Goal: Task Accomplishment & Management: Manage account settings

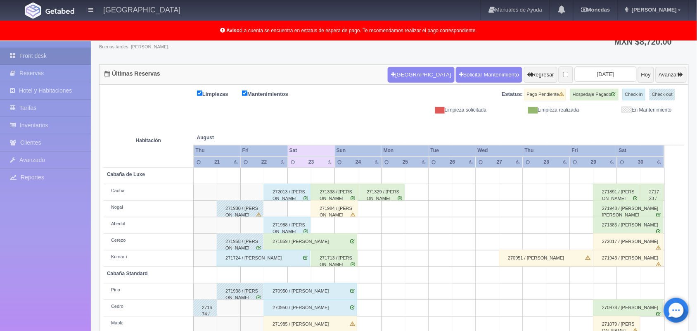
scroll to position [48, 0]
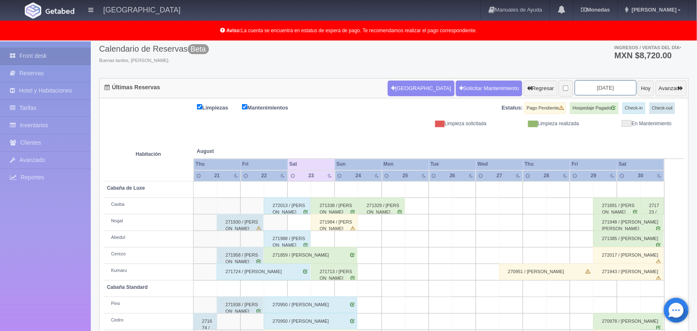
click at [599, 88] on input "[DATE]" at bounding box center [606, 87] width 62 height 15
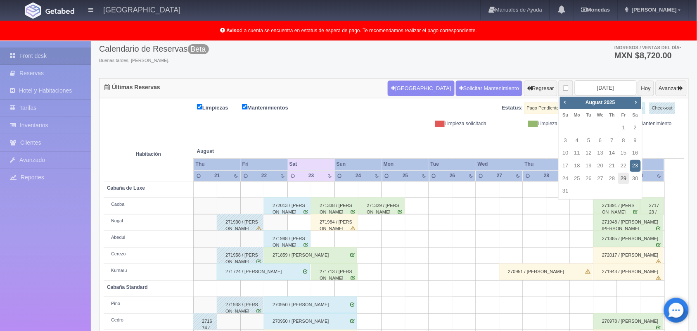
click at [624, 181] on link "29" at bounding box center [624, 179] width 11 height 12
type input "[DATE]"
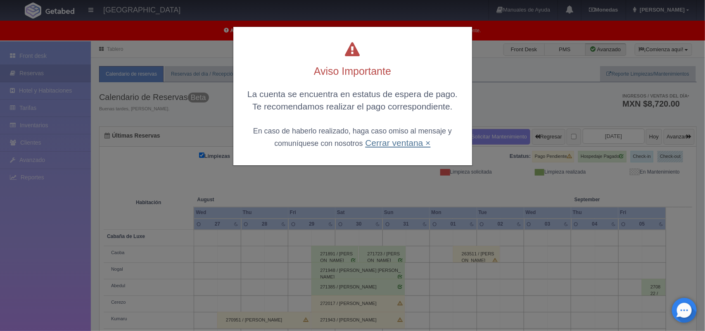
click at [380, 145] on link "Cerrar ventana ×" at bounding box center [397, 143] width 65 height 10
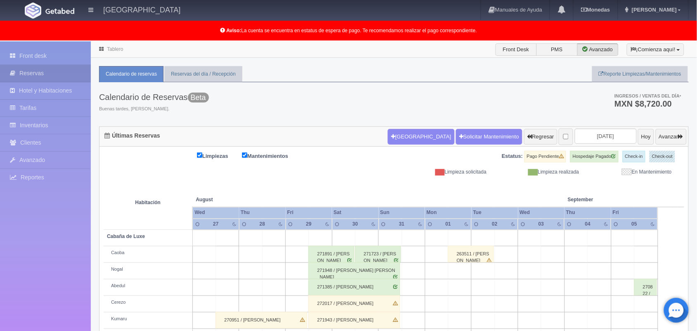
scroll to position [115, 0]
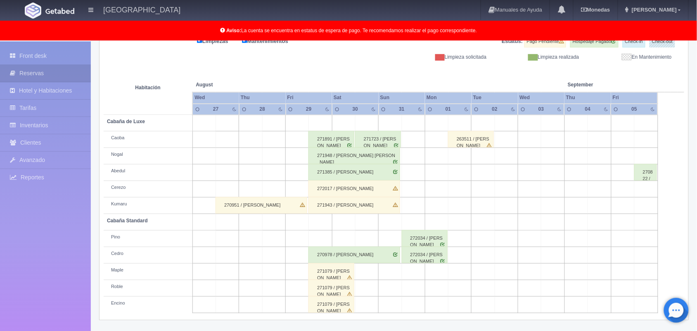
click at [338, 274] on div "271079 / [PERSON_NAME]" at bounding box center [332, 271] width 46 height 17
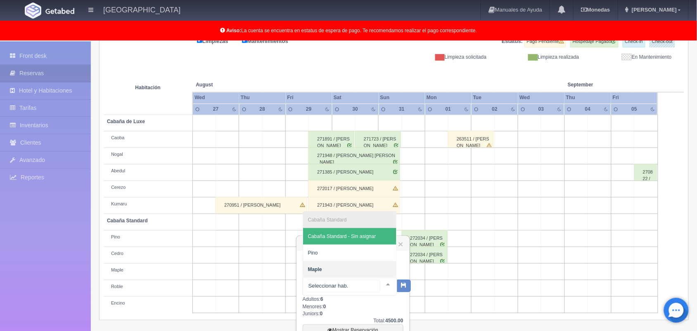
click at [380, 285] on div at bounding box center [388, 284] width 17 height 12
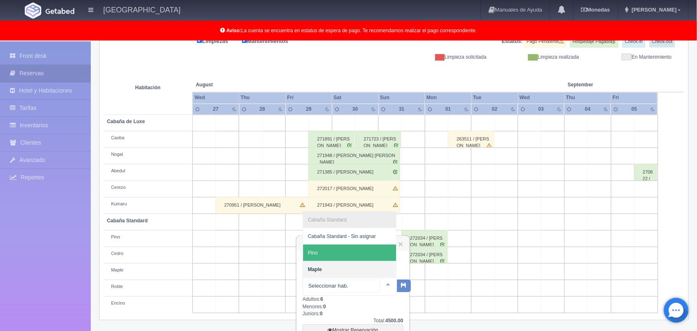
click at [362, 255] on span "Pino" at bounding box center [349, 253] width 93 height 17
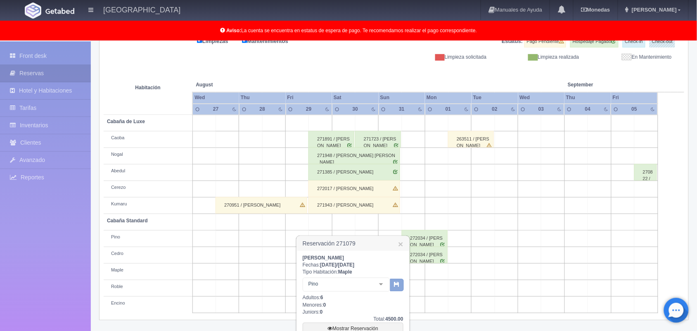
click at [395, 287] on button "button" at bounding box center [397, 285] width 14 height 12
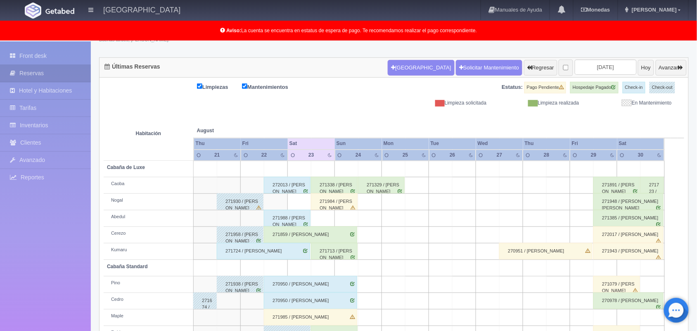
scroll to position [65, 0]
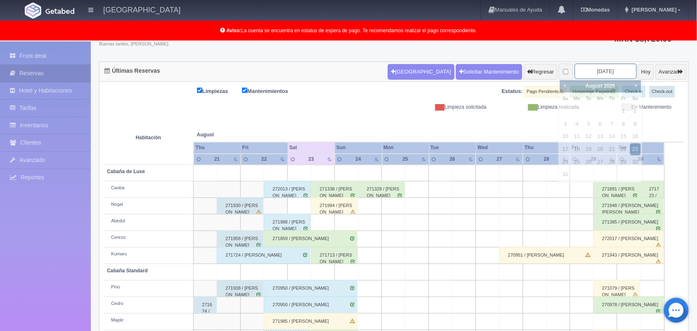
click at [582, 71] on input "[DATE]" at bounding box center [606, 71] width 62 height 15
click at [626, 162] on link "29" at bounding box center [624, 162] width 11 height 12
type input "[DATE]"
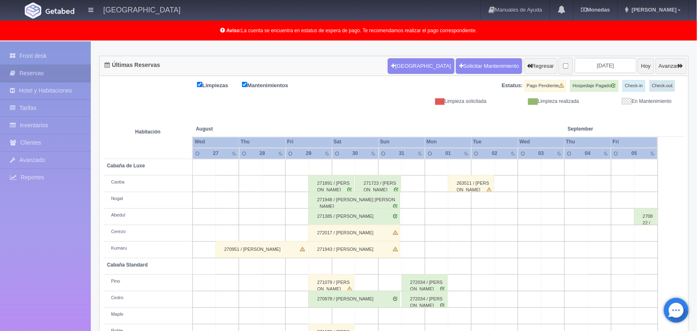
scroll to position [115, 0]
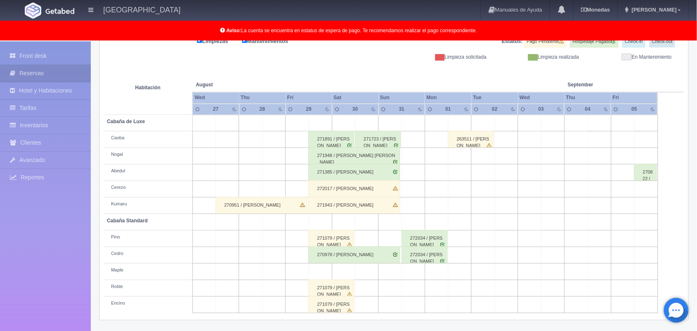
drag, startPoint x: 701, startPoint y: 147, endPoint x: 705, endPoint y: 254, distance: 107.1
click at [697, 216] on html "Hotel Xacallan Manuales de Ayuda Actualizaciones recientes Monedas Tipo de camb…" at bounding box center [348, 50] width 697 height 331
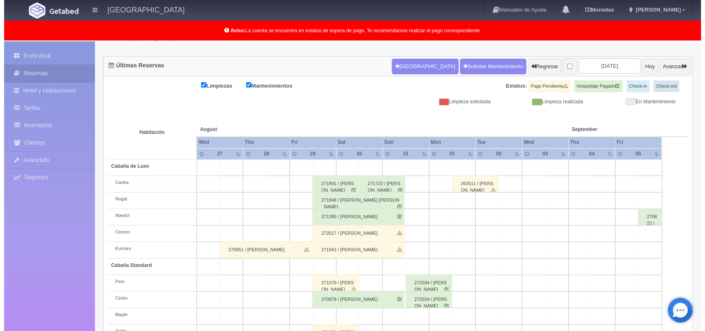
scroll to position [69, 0]
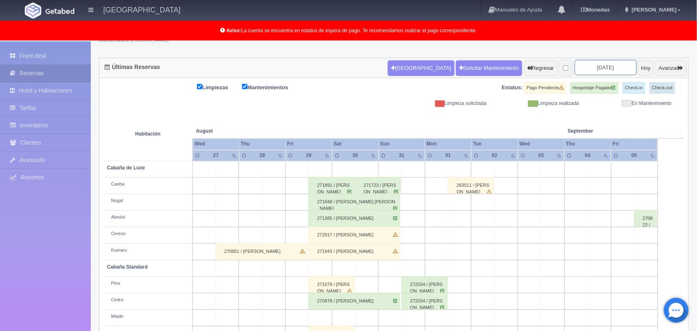
click at [602, 69] on input "[DATE]" at bounding box center [606, 67] width 62 height 15
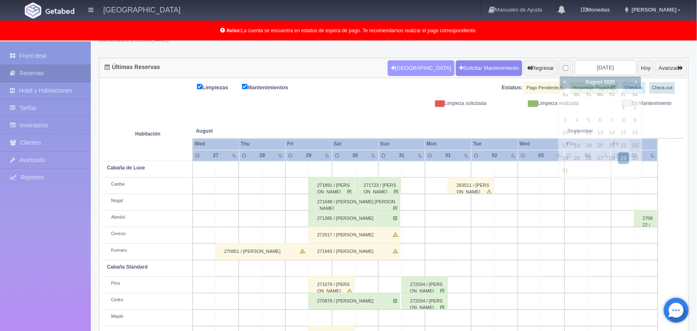
click at [394, 76] on button "[GEOGRAPHIC_DATA]" at bounding box center [421, 68] width 67 height 16
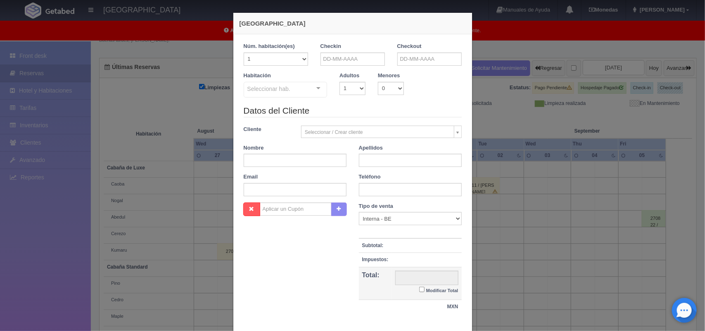
checkbox input "false"
click at [364, 59] on input "text" at bounding box center [353, 58] width 64 height 13
click at [385, 153] on link "29" at bounding box center [382, 149] width 11 height 12
type input "[DATE]"
checkbox input "false"
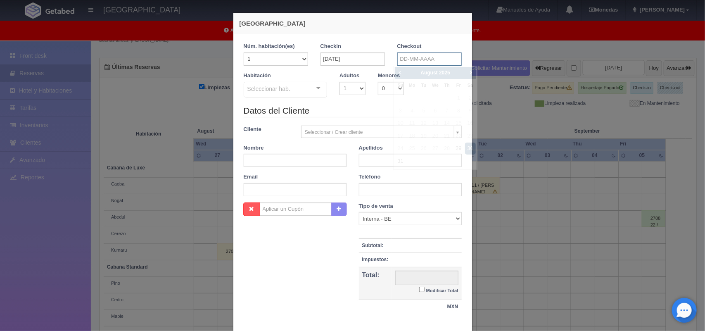
click at [426, 58] on input "text" at bounding box center [429, 58] width 64 height 13
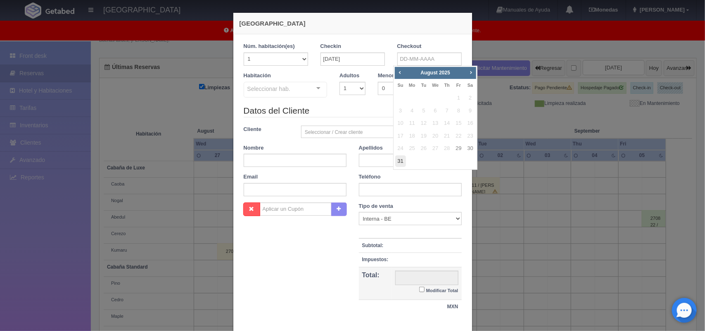
click at [399, 160] on link "31" at bounding box center [400, 161] width 11 height 12
type input "31-08-2025"
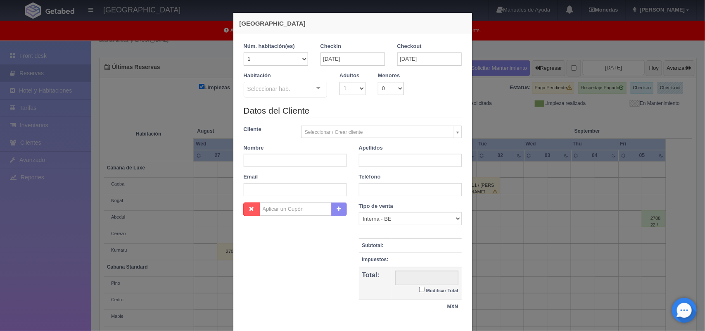
checkbox input "false"
click at [352, 92] on select "1 2 3 4 5 6 7 8 9 10" at bounding box center [353, 88] width 26 height 13
select select "2"
click at [340, 82] on select "1 2 3 4 5 6 7 8 9 10" at bounding box center [353, 88] width 26 height 13
click at [316, 92] on div at bounding box center [318, 88] width 17 height 12
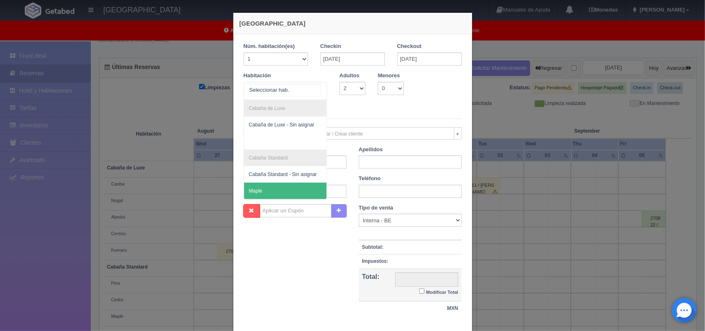
click at [308, 199] on span "Maple" at bounding box center [285, 191] width 83 height 17
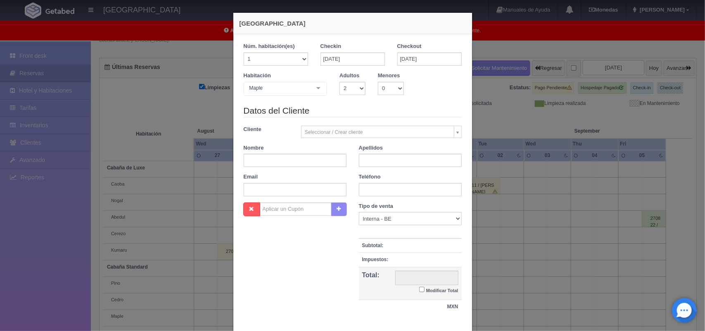
checkbox input "false"
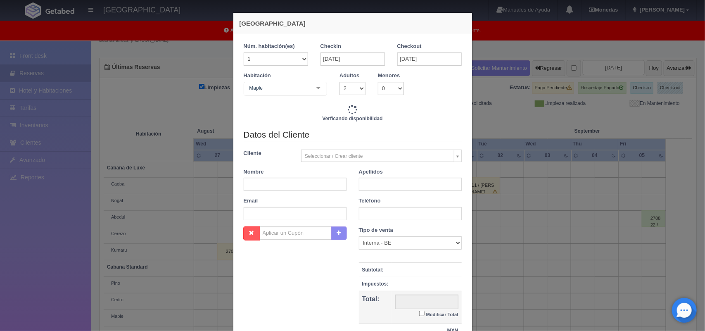
type input "3600.00"
checkbox input "false"
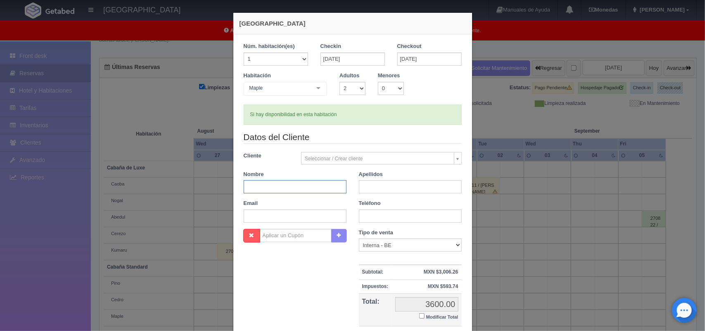
click at [261, 188] on input "text" at bounding box center [295, 186] width 103 height 13
type input "Alma Edith"
click at [375, 187] on input "text" at bounding box center [410, 186] width 103 height 13
type input "Maldonado Vega"
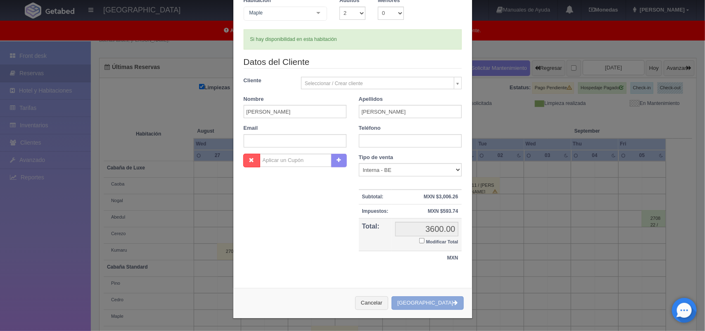
click at [422, 302] on button "[GEOGRAPHIC_DATA]" at bounding box center [428, 303] width 72 height 14
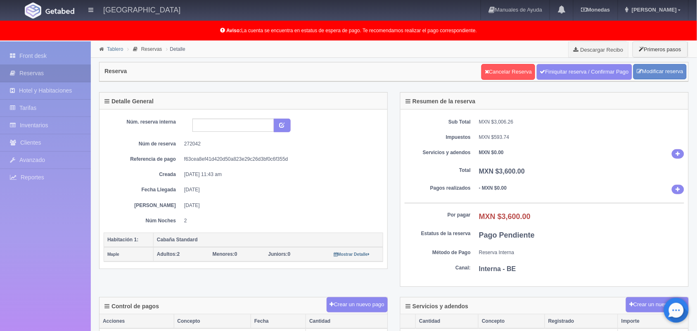
click at [114, 50] on link "Tablero" at bounding box center [115, 49] width 16 height 6
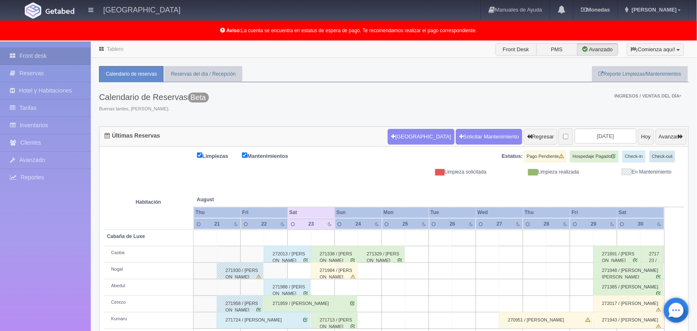
scroll to position [115, 0]
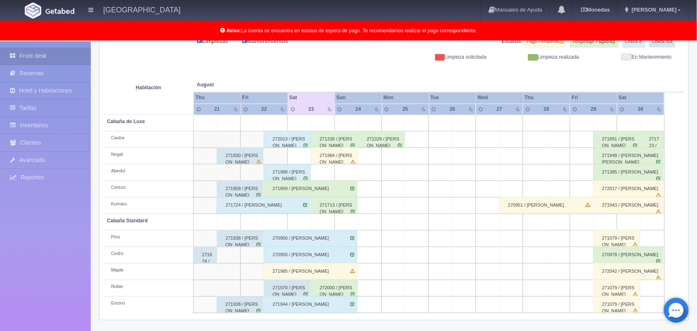
drag, startPoint x: 701, startPoint y: 77, endPoint x: 705, endPoint y: 270, distance: 192.6
click at [697, 216] on html "Hotel Xacallan Manuales de Ayuda Actualizaciones recientes Monedas Tipo de camb…" at bounding box center [348, 50] width 697 height 331
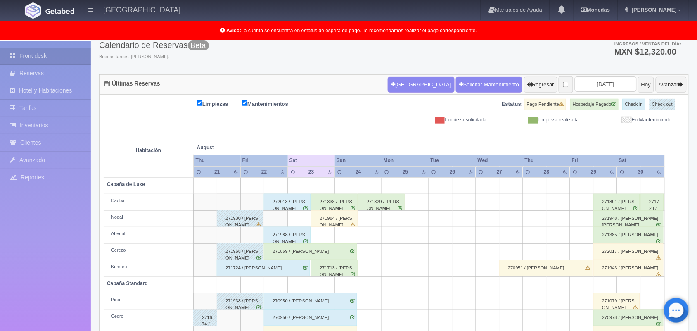
scroll to position [52, 0]
click at [583, 86] on input "2025-08-23" at bounding box center [606, 84] width 62 height 15
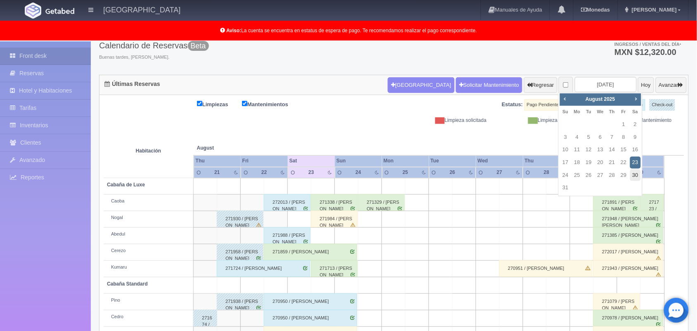
click at [637, 176] on link "30" at bounding box center [635, 175] width 11 height 12
type input "[DATE]"
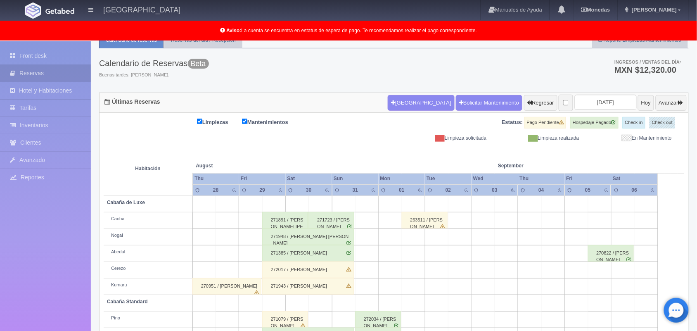
scroll to position [115, 0]
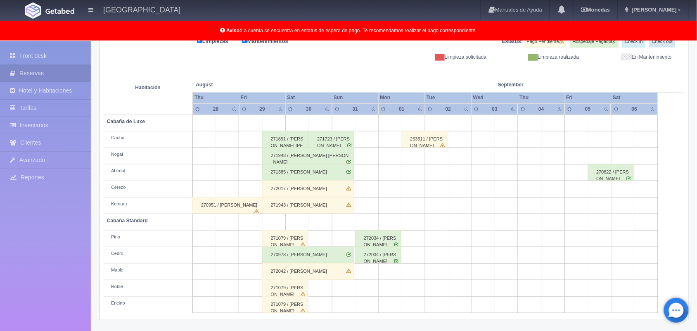
drag, startPoint x: 702, startPoint y: 169, endPoint x: 705, endPoint y: 351, distance: 182.6
click at [697, 216] on html "Hotel Xacallan Manuales de Ayuda Actualizaciones recientes Monedas Tipo de camb…" at bounding box center [348, 50] width 697 height 331
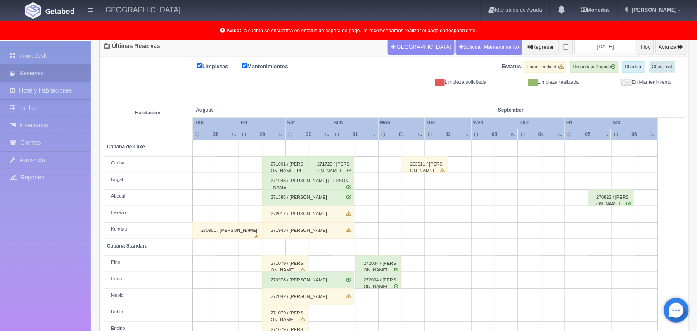
scroll to position [85, 0]
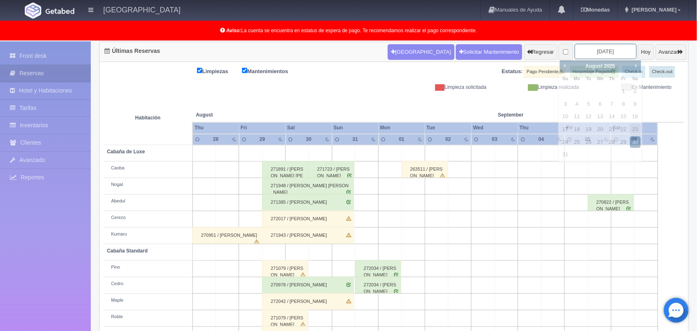
click at [588, 54] on input "[DATE]" at bounding box center [606, 51] width 62 height 15
click at [634, 67] on span "Next" at bounding box center [636, 65] width 7 height 7
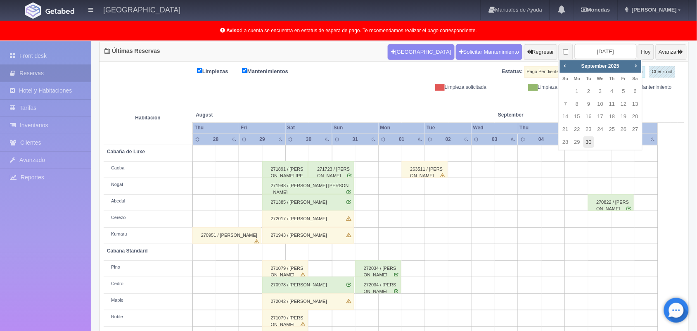
click at [589, 142] on link "30" at bounding box center [589, 142] width 11 height 12
type input "2025-09-30"
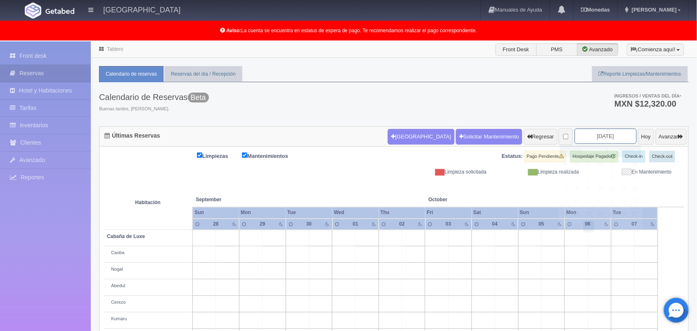
click at [593, 139] on input "[DATE]" at bounding box center [606, 135] width 62 height 15
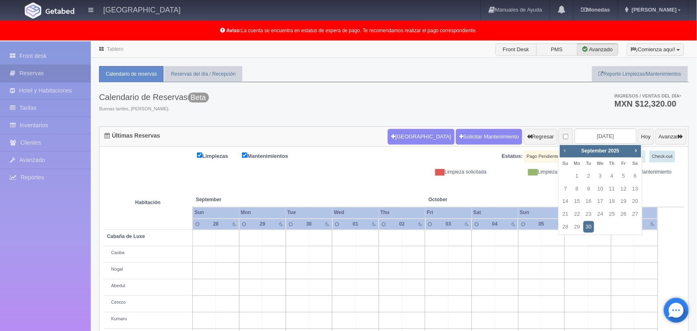
click at [564, 152] on span "Prev" at bounding box center [565, 150] width 7 height 7
click at [636, 226] on link "30" at bounding box center [635, 227] width 11 height 12
type input "[DATE]"
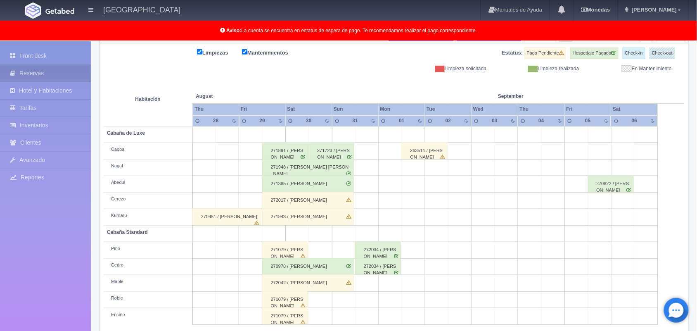
scroll to position [115, 0]
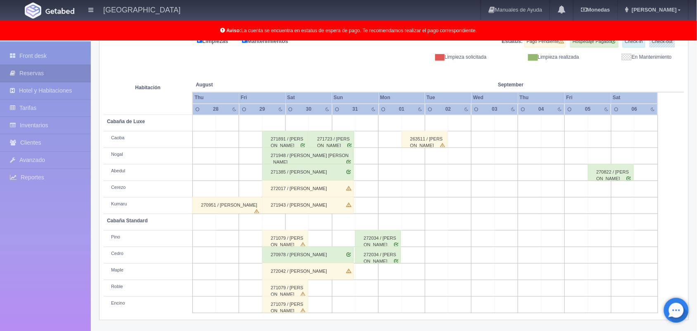
click at [383, 243] on div "272034 / [PERSON_NAME]" at bounding box center [378, 238] width 46 height 17
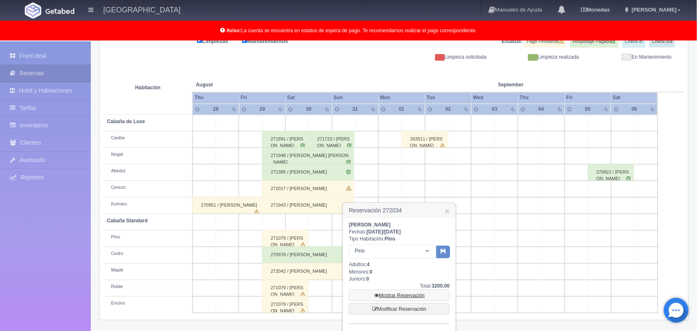
click at [402, 296] on link "Mostrar Reservación" at bounding box center [399, 296] width 101 height 12
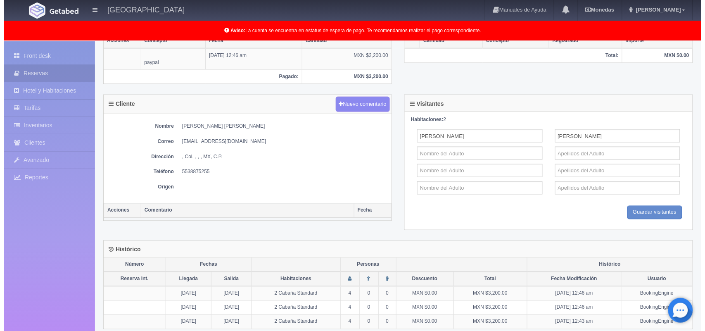
scroll to position [263, 0]
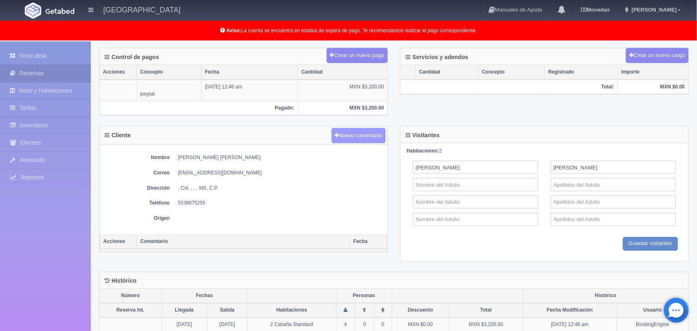
click at [360, 136] on button "Nuevo comentario" at bounding box center [359, 135] width 55 height 15
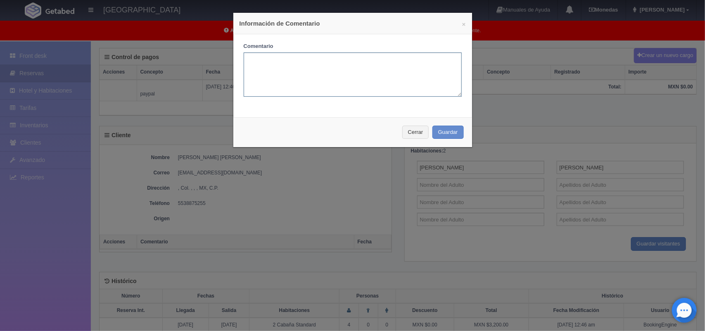
click at [347, 59] on textarea at bounding box center [353, 74] width 218 height 44
type textarea "A"
type textarea "a"
type textarea "AGENDÓ TEMAZCAL PARA LAS 8PM"
click at [451, 133] on button "Guardar" at bounding box center [448, 133] width 31 height 14
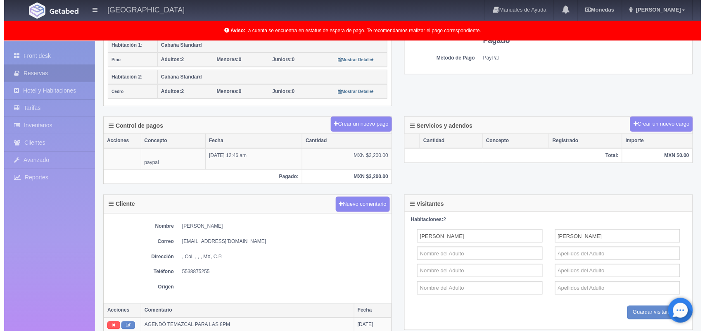
scroll to position [195, 0]
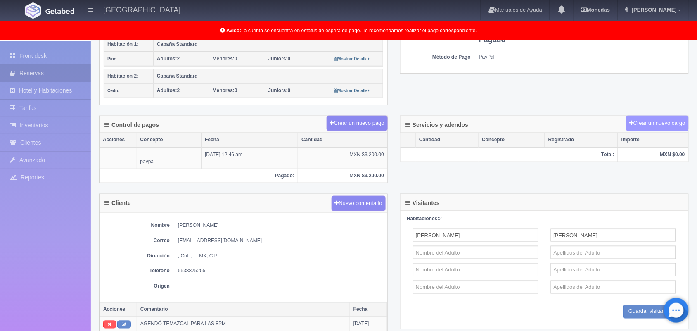
click at [650, 123] on button "Crear un nuevo cargo" at bounding box center [657, 123] width 63 height 15
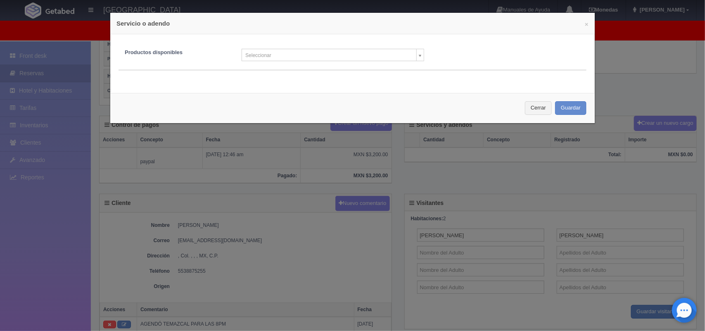
click at [415, 57] on body "Hotel Xacallan Manuales de Ayuda Actualizaciones recientes Monedas Tipo de camb…" at bounding box center [352, 146] width 705 height 600
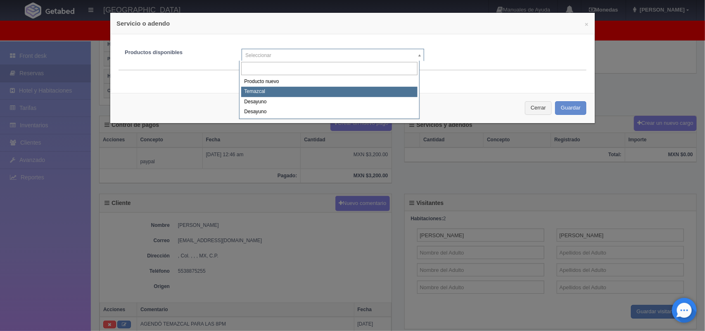
select select "680"
type input "Temazcal"
type input "1600.00"
type input "1"
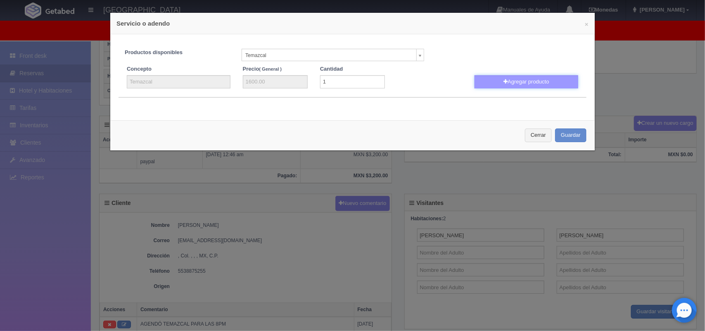
click at [505, 82] on button "Agregar producto" at bounding box center [527, 81] width 104 height 13
select select
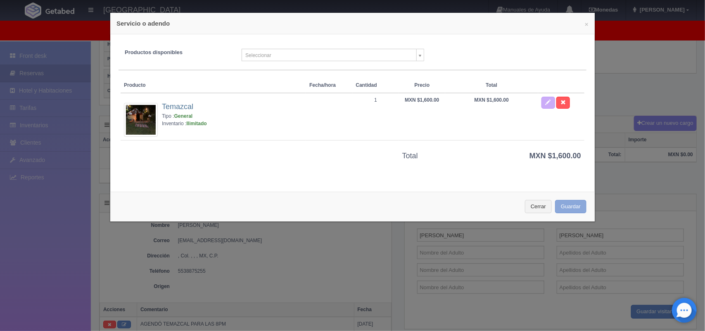
click at [568, 212] on button "Guardar" at bounding box center [570, 207] width 31 height 14
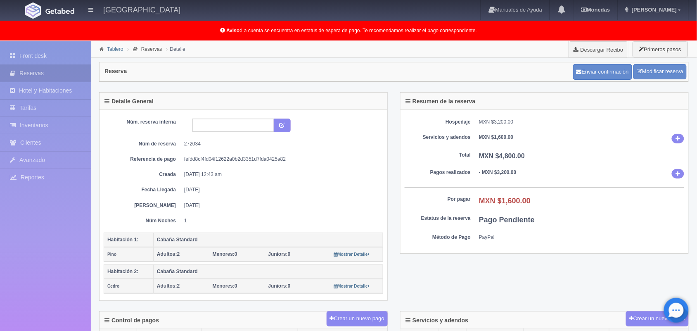
click at [111, 49] on link "Tablero" at bounding box center [115, 49] width 16 height 6
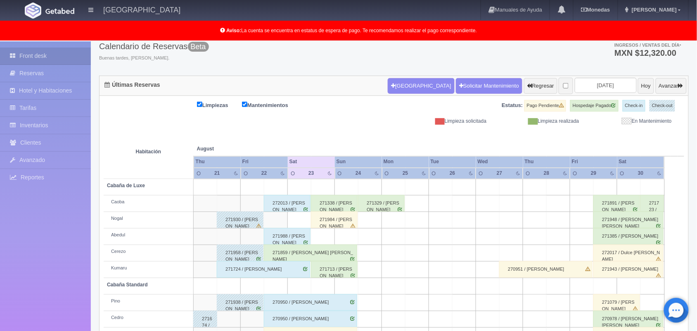
scroll to position [43, 0]
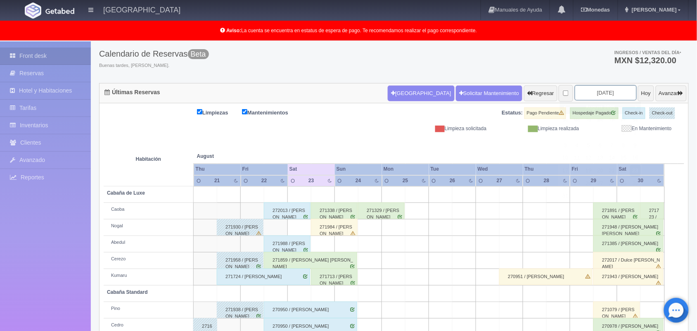
click at [591, 96] on input "[DATE]" at bounding box center [606, 92] width 62 height 15
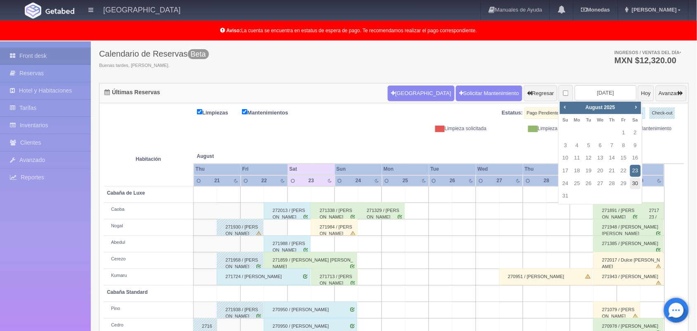
click at [638, 180] on link "30" at bounding box center [635, 184] width 11 height 12
type input "[DATE]"
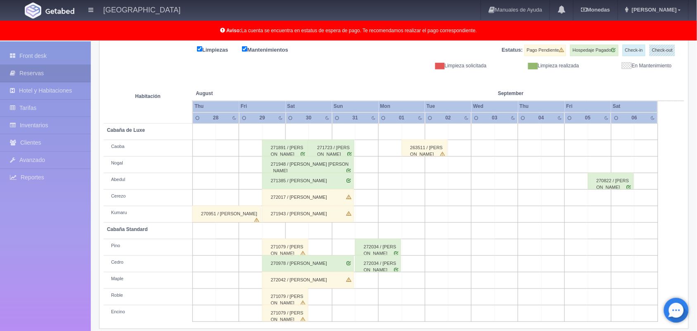
scroll to position [115, 0]
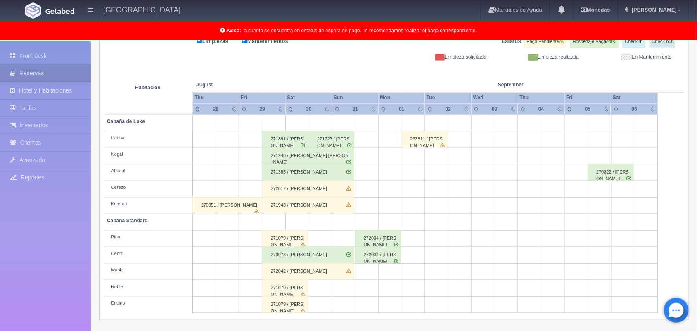
drag, startPoint x: 704, startPoint y: 105, endPoint x: 705, endPoint y: 202, distance: 97.1
click at [697, 202] on html "Hotel Xacallan Manuales de Ayuda Actualizaciones recientes Monedas Tipo de camb…" at bounding box center [348, 50] width 697 height 331
